Goal: Find specific page/section: Find specific page/section

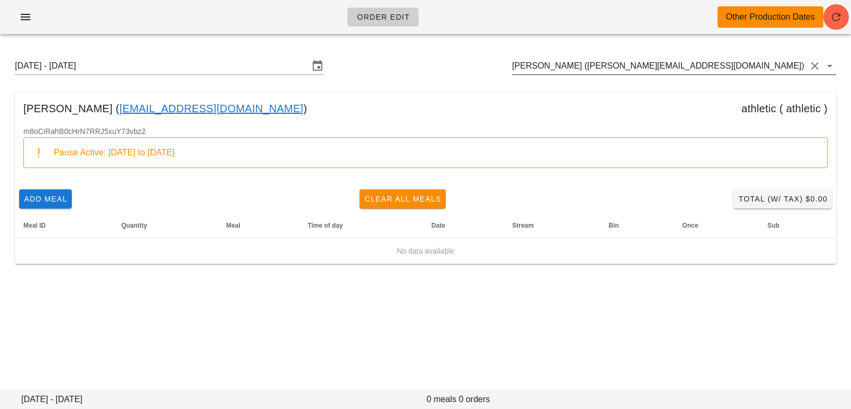
click at [725, 69] on input "[PERSON_NAME] ([PERSON_NAME][EMAIL_ADDRESS][DOMAIN_NAME])" at bounding box center [659, 65] width 294 height 17
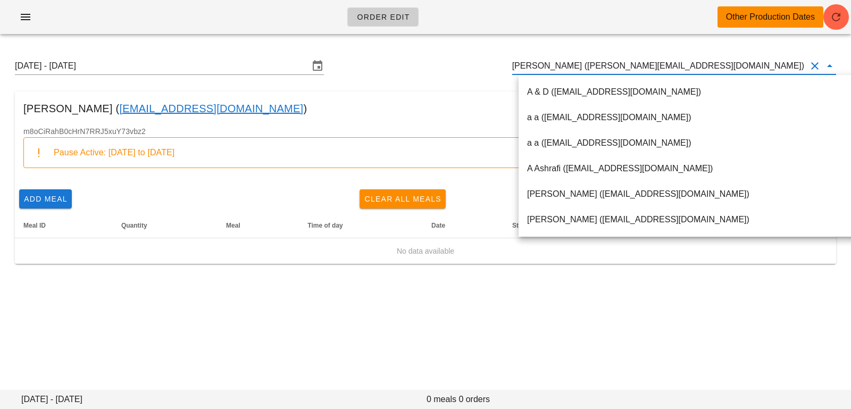
paste input "maryrmackenzie@gmail.com"
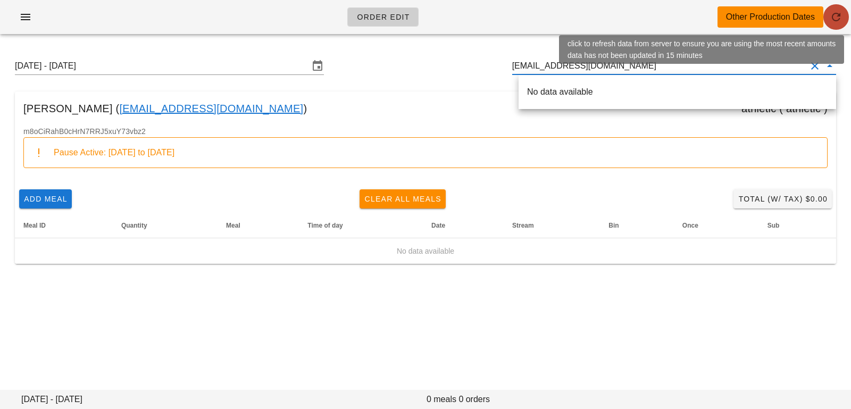
click at [829, 19] on icon "button" at bounding box center [835, 17] width 13 height 13
type input "Angelina Naidu (angelina.naidu001@gmail.com)"
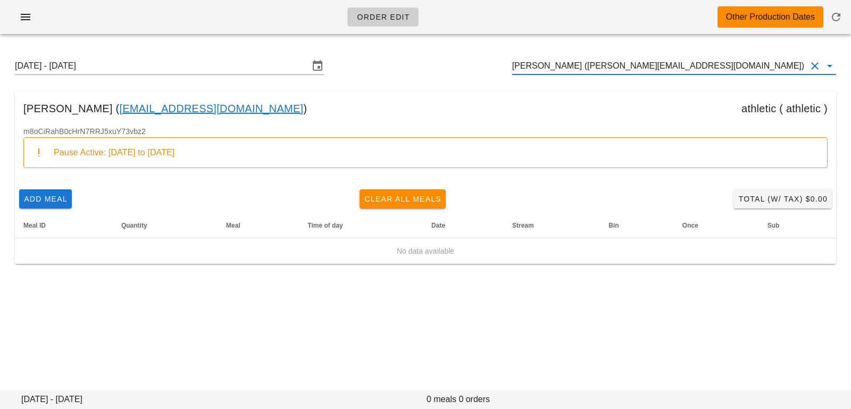
click at [736, 64] on input "[PERSON_NAME] ([PERSON_NAME][EMAIL_ADDRESS][DOMAIN_NAME])" at bounding box center [659, 65] width 294 height 17
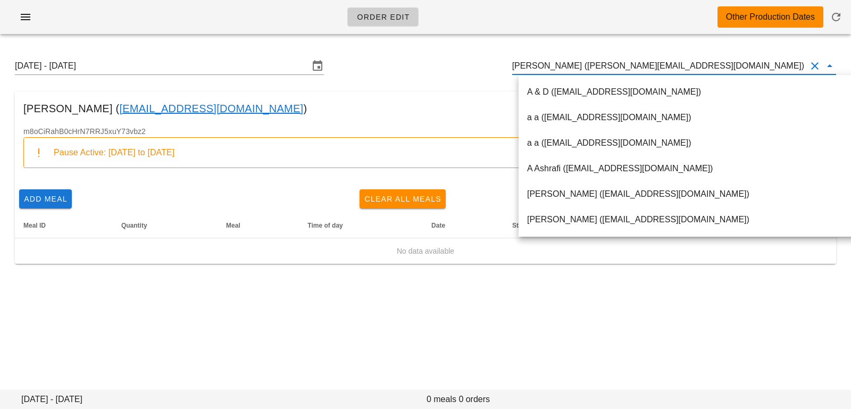
paste input "Hi Mary, Thank you for reaching out. Regarding your inquiry about the nitrate a…"
type input "Hi Mary, Thank you for reaching out. Regarding your inquiry about the nitrate a…"
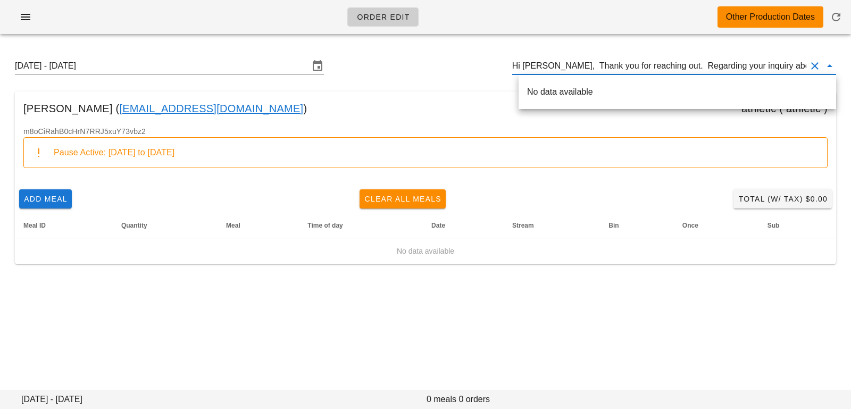
scroll to position [0, 1136]
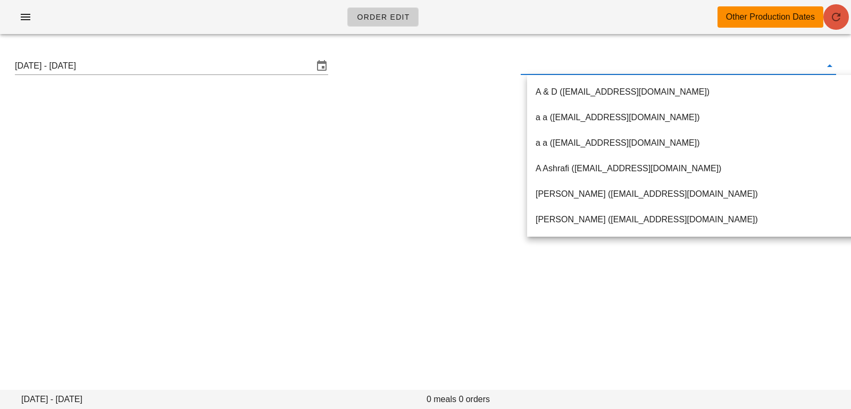
click at [840, 6] on button "button" at bounding box center [836, 17] width 26 height 26
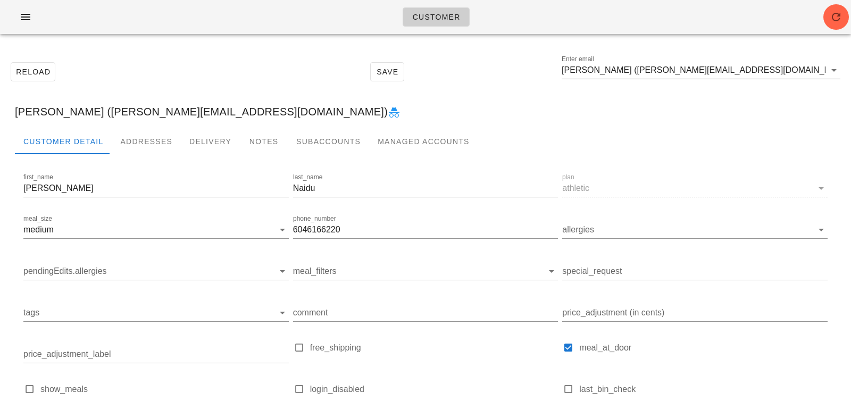
click at [793, 79] on div "Enter email Angelina Naidu (angelina.naidu001@gmail.com)" at bounding box center [700, 70] width 279 height 17
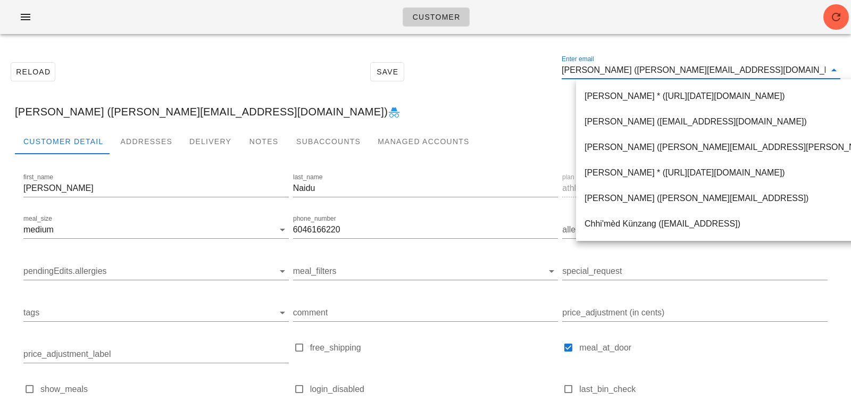
paste input "yourdailysidehustle@gmail.com"
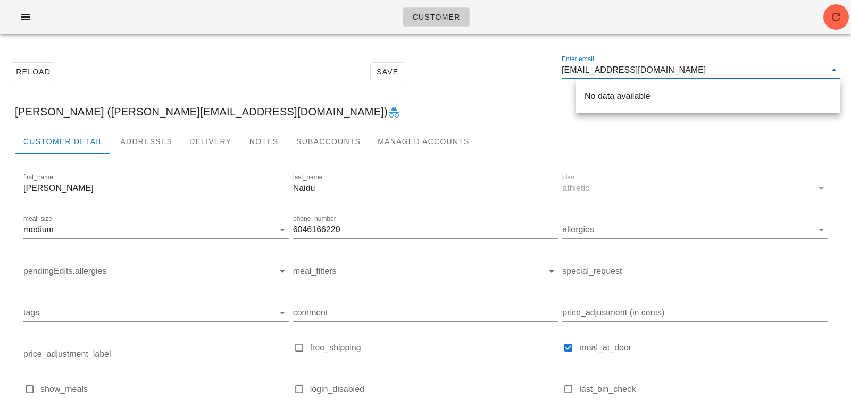
scroll to position [1, 0]
drag, startPoint x: 651, startPoint y: 71, endPoint x: 762, endPoint y: 69, distance: 111.7
click at [761, 71] on input "yourdailysidehustle@gmail.com" at bounding box center [693, 70] width 264 height 17
type input "yourdailysidehustle"
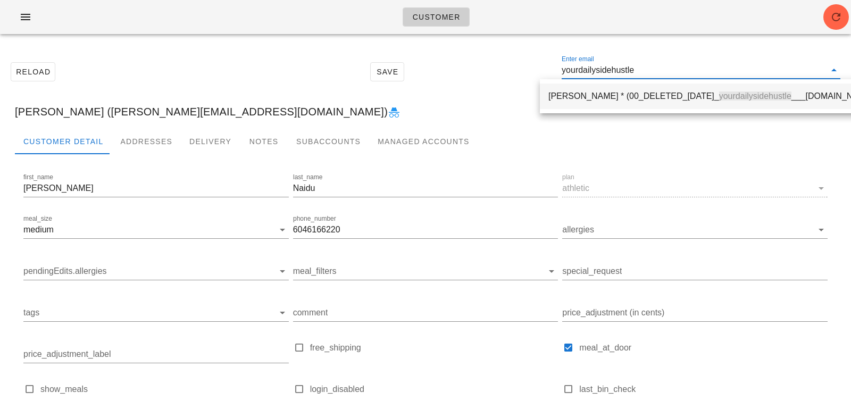
click at [698, 94] on div "Todd Wright * (00_DELETED_2025-08-09_ yourdailysidehustle ___gmail.com)" at bounding box center [712, 96] width 328 height 10
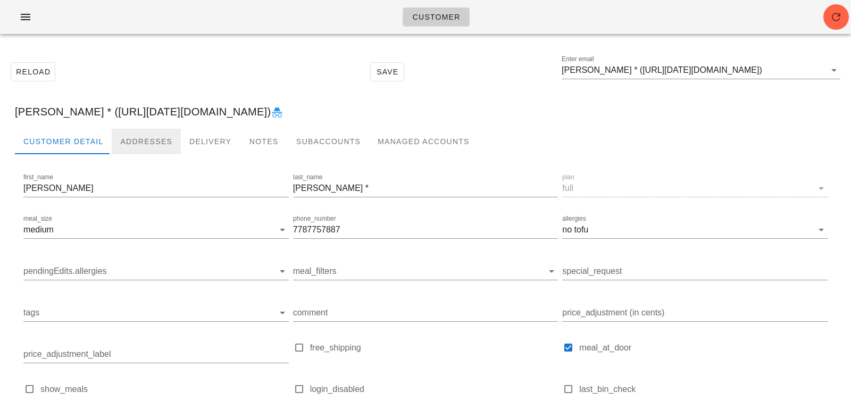
click at [159, 139] on div "Addresses" at bounding box center [146, 142] width 69 height 26
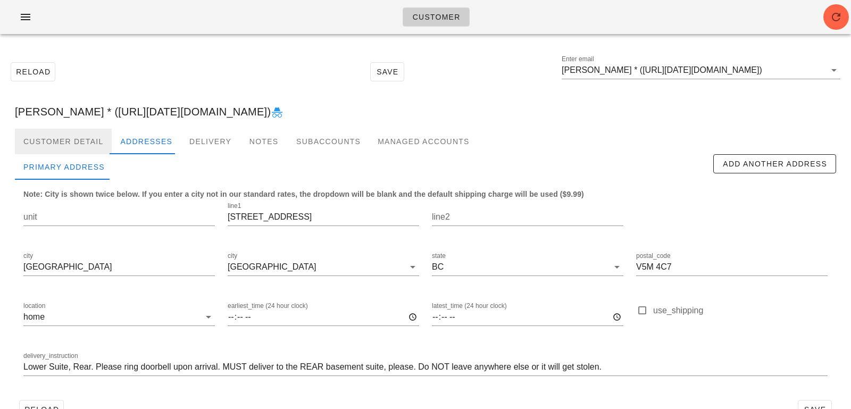
click at [104, 141] on div "Customer Detail" at bounding box center [63, 142] width 97 height 26
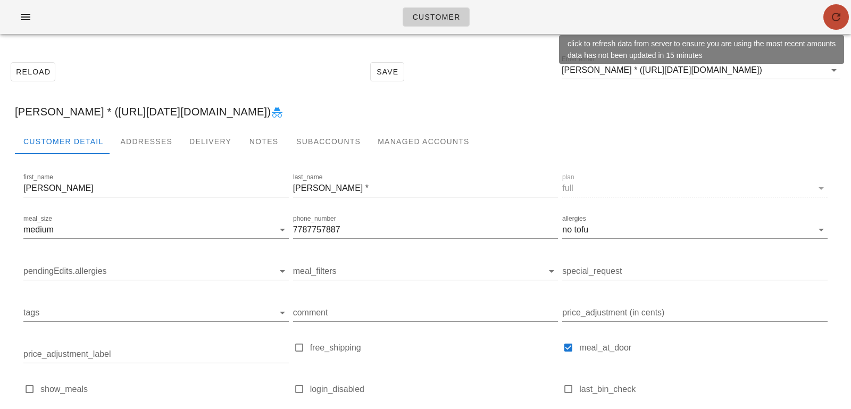
click at [829, 18] on icon "button" at bounding box center [835, 17] width 13 height 13
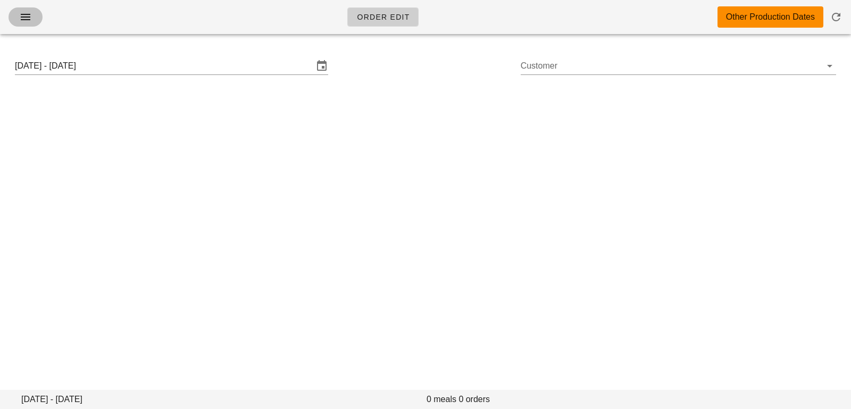
click at [33, 16] on span "button" at bounding box center [25, 17] width 17 height 13
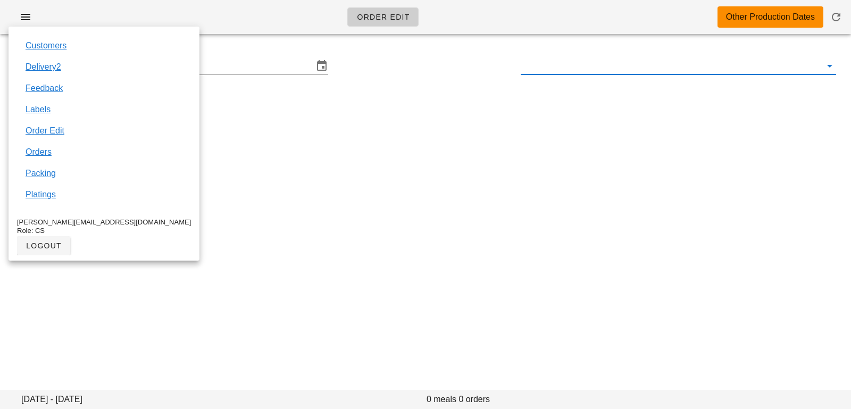
click at [538, 70] on input "text" at bounding box center [669, 65] width 298 height 17
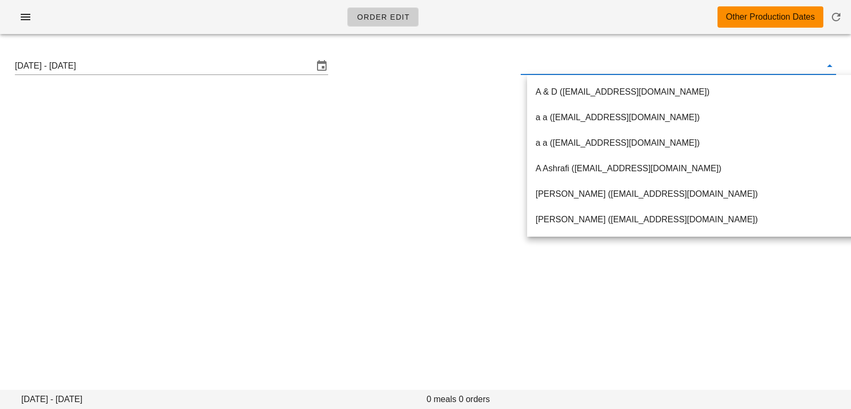
paste input "Shaundale.ramos@gmail.com"
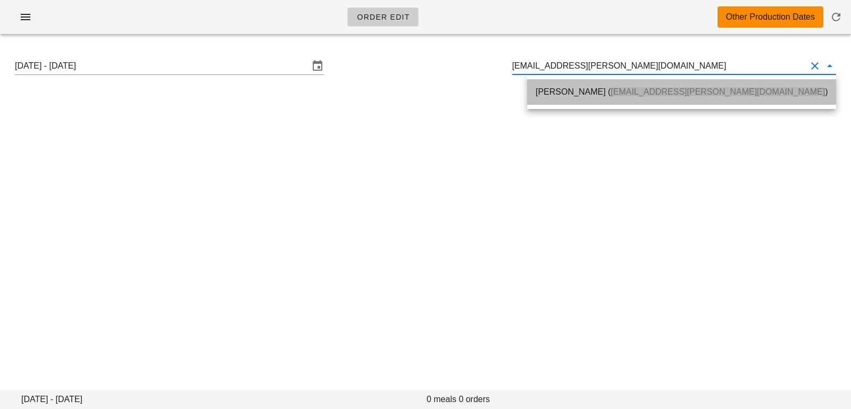
click at [560, 89] on div "Shaundale Ramos ( Shaundale.ramos@gmail.com )" at bounding box center [681, 92] width 292 height 10
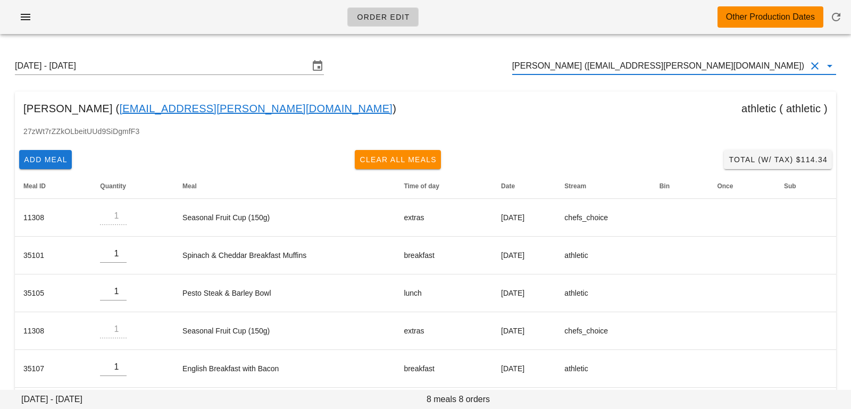
type input "[PERSON_NAME] ([EMAIL_ADDRESS][PERSON_NAME][DOMAIN_NAME])"
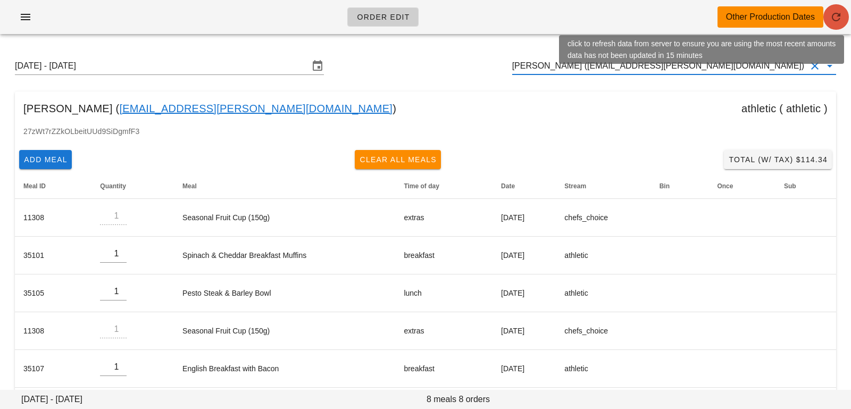
click at [835, 19] on icon "button" at bounding box center [835, 17] width 13 height 13
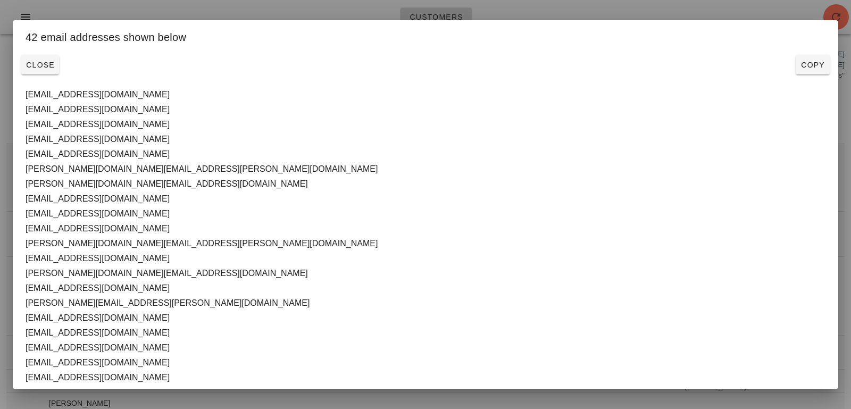
scroll to position [0, 1]
click at [20, 67] on div "Close Copy" at bounding box center [425, 65] width 825 height 28
click at [38, 66] on span "Close" at bounding box center [40, 65] width 29 height 9
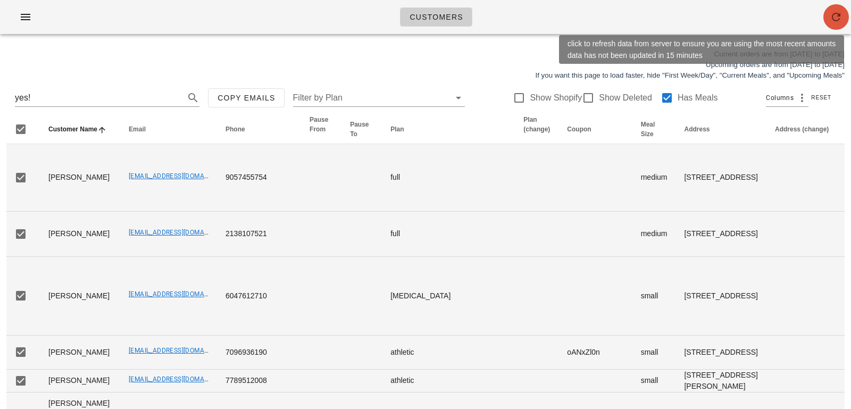
click at [841, 15] on icon "button" at bounding box center [835, 17] width 13 height 13
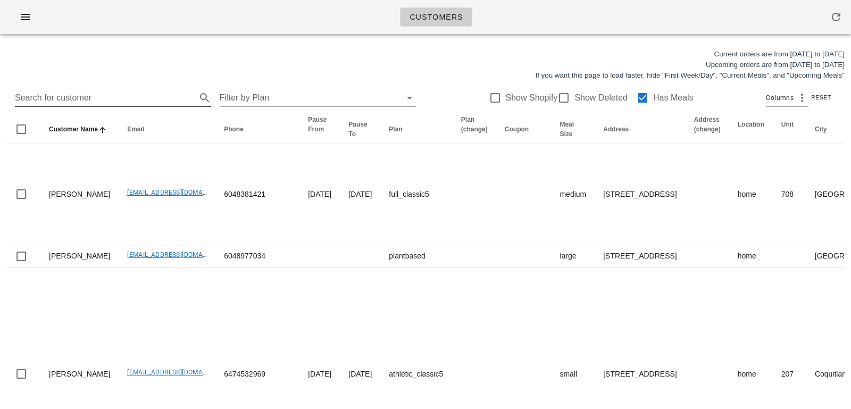
click at [81, 98] on input "Search for customer" at bounding box center [104, 97] width 179 height 17
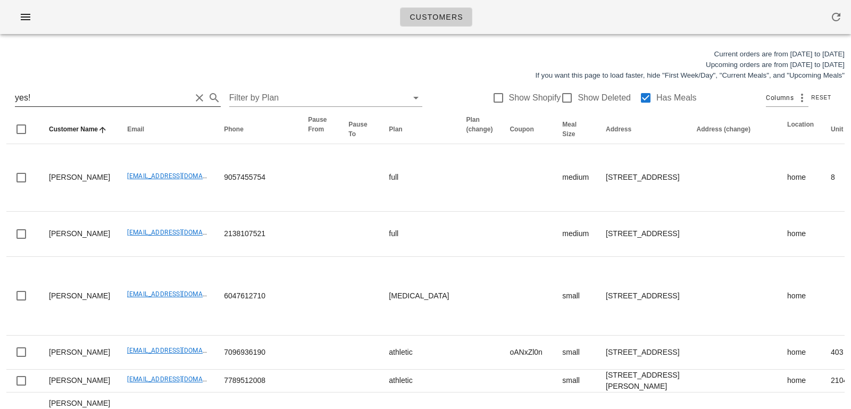
click at [193, 99] on button "Clear Search for customer" at bounding box center [199, 97] width 13 height 13
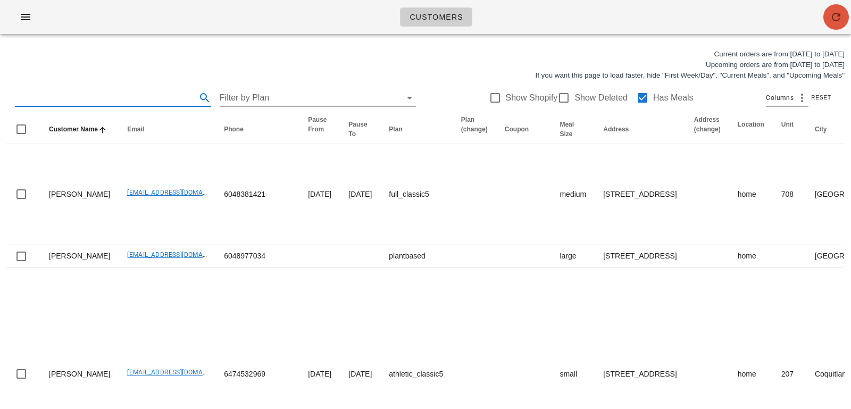
click at [831, 23] on button "button" at bounding box center [836, 17] width 26 height 26
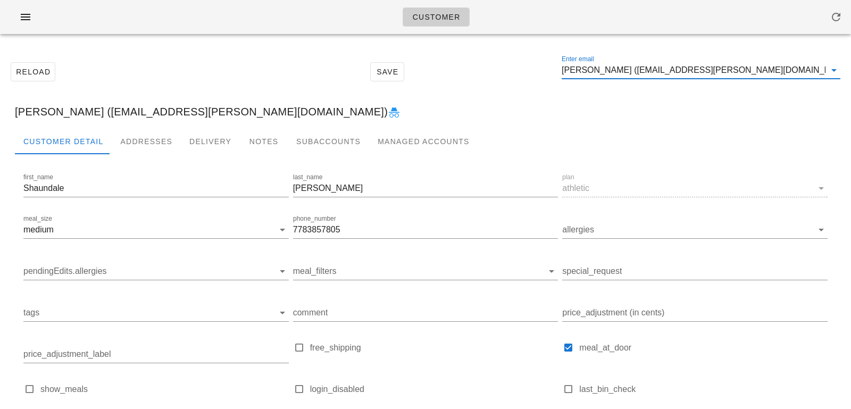
click at [770, 74] on input "Shaundale Ramos (Shaundale.ramos@gmail.com)" at bounding box center [693, 70] width 264 height 17
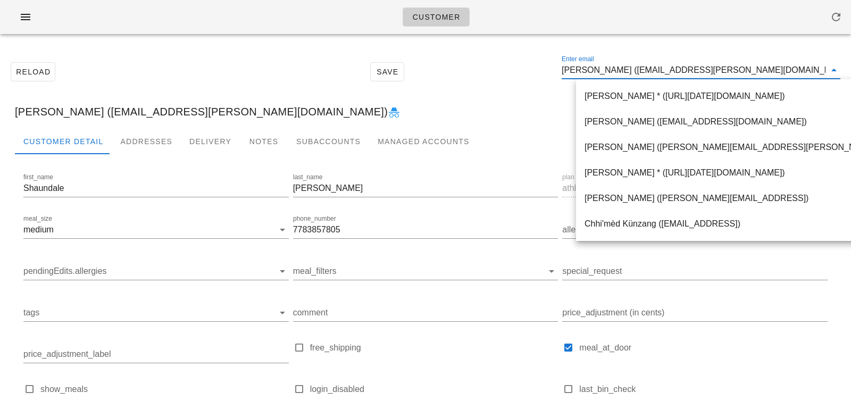
click at [769, 71] on input "Shaundale Ramos (Shaundale.ramos@gmail.com)" at bounding box center [693, 70] width 264 height 17
drag, startPoint x: 769, startPoint y: 71, endPoint x: 543, endPoint y: 53, distance: 226.1
click at [544, 55] on div "Reload Save Enter email Shaundale Ramos (Shaundale.ramos@gmail.com)" at bounding box center [425, 72] width 838 height 46
paste input "Gabriela Hernandez"
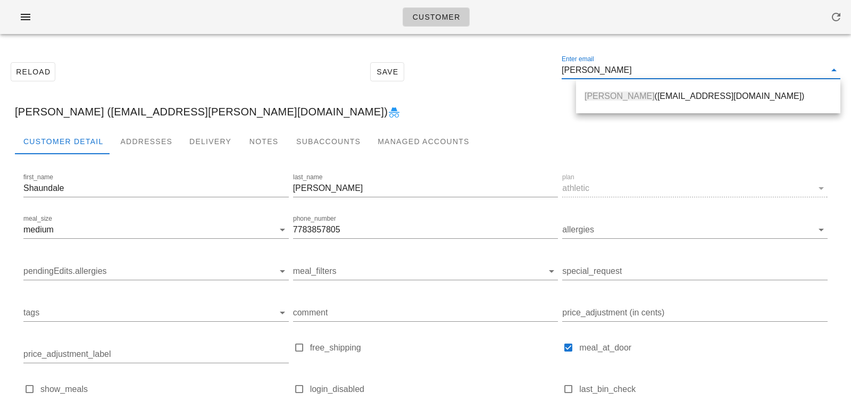
type input "Gabriela Hernandez"
click at [640, 97] on span "Gabriela Hernandez" at bounding box center [619, 95] width 70 height 9
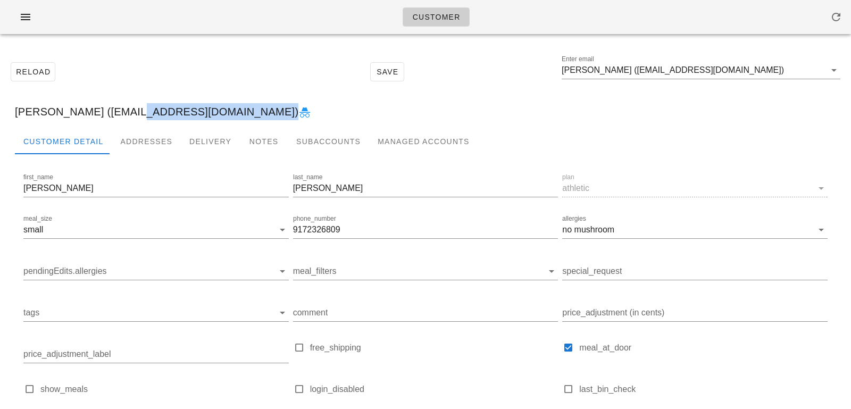
drag, startPoint x: 121, startPoint y: 107, endPoint x: 255, endPoint y: 112, distance: 134.1
click at [255, 112] on div "[PERSON_NAME] ([EMAIL_ADDRESS][DOMAIN_NAME])" at bounding box center [425, 112] width 838 height 34
copy div "Ghernandez103@gmail.com"
click at [829, 22] on span "button" at bounding box center [836, 17] width 26 height 13
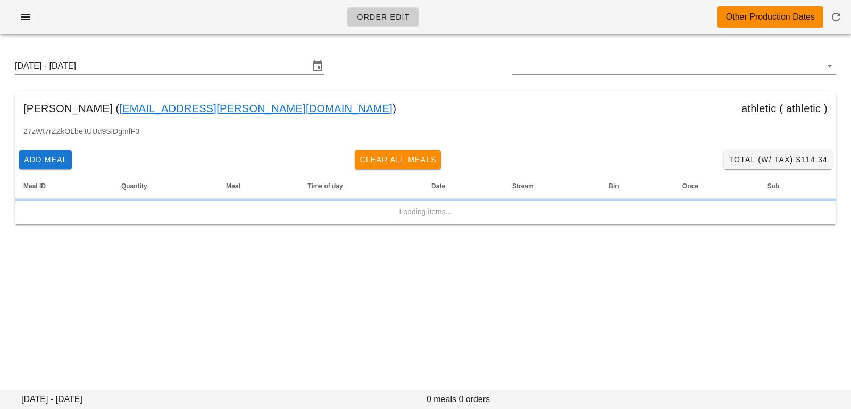
type input "[PERSON_NAME] ([EMAIL_ADDRESS][PERSON_NAME][DOMAIN_NAME])"
